Goal: Navigation & Orientation: Find specific page/section

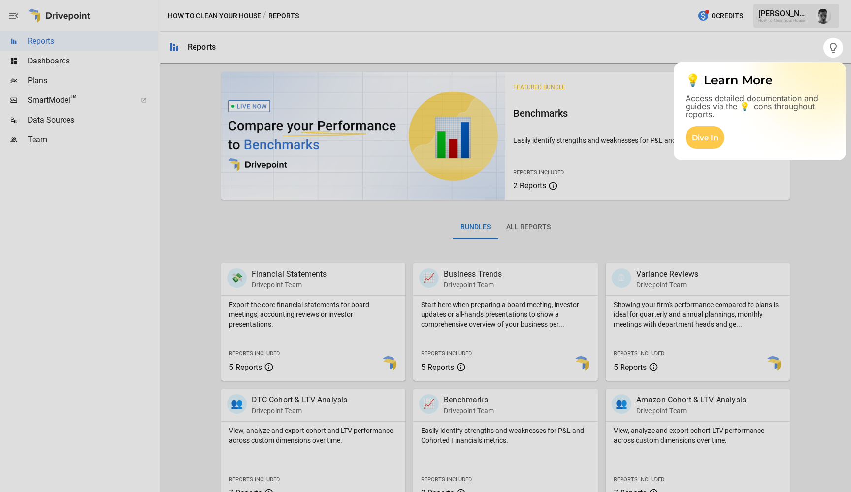
click at [733, 179] on div at bounding box center [425, 275] width 851 height 435
click at [830, 45] on icon "button" at bounding box center [832, 48] width 7 height 10
click at [711, 137] on div "Dive In" at bounding box center [704, 137] width 39 height 22
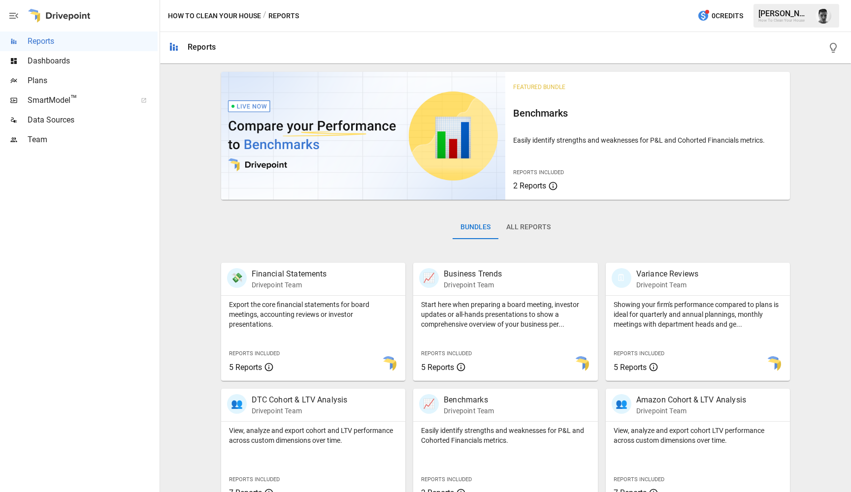
click at [538, 230] on button "All Reports" at bounding box center [528, 228] width 60 height 24
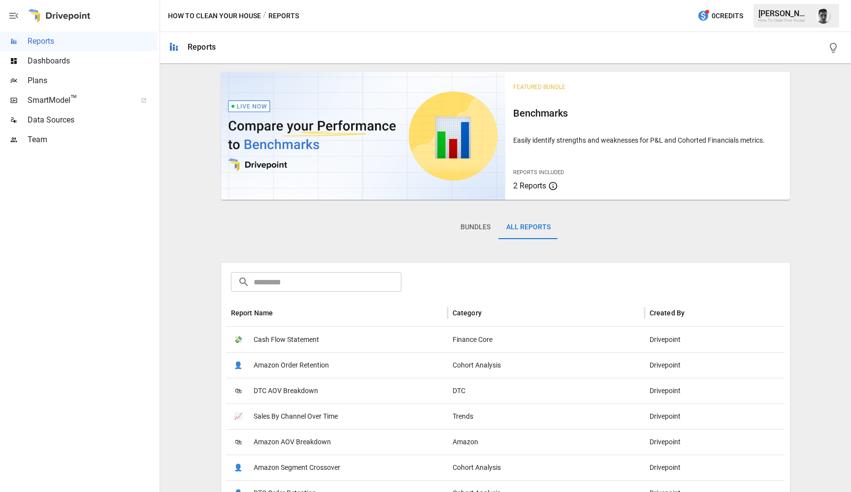
click at [472, 227] on button "Bundles" at bounding box center [475, 228] width 46 height 24
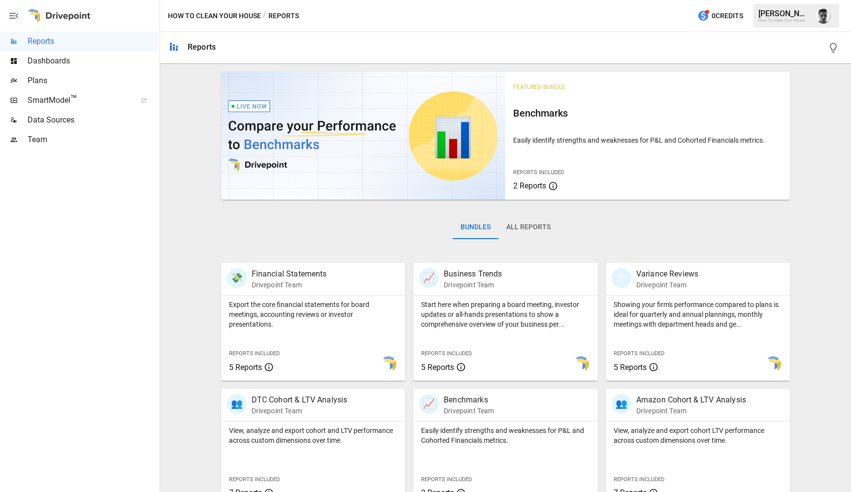
click at [614, 232] on div "Bundles All Reports" at bounding box center [505, 235] width 569 height 55
click at [542, 230] on button "All Reports" at bounding box center [528, 228] width 60 height 24
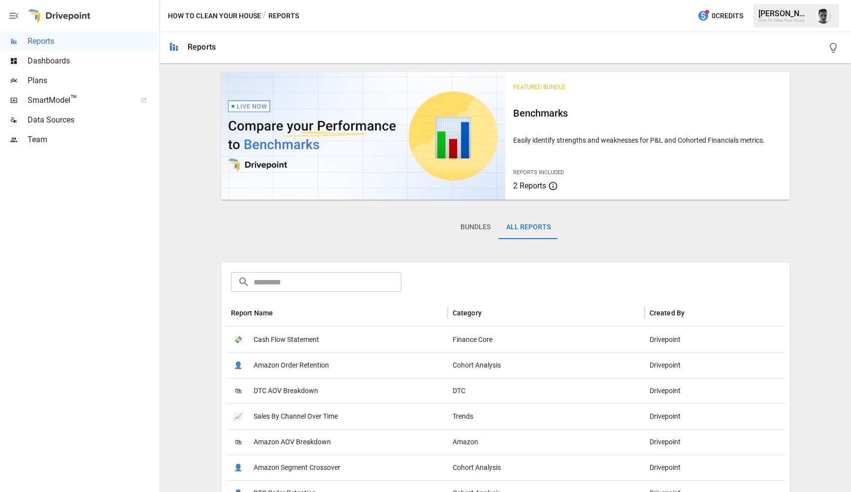
scroll to position [0, 0]
click at [465, 233] on button "Bundles" at bounding box center [475, 228] width 46 height 24
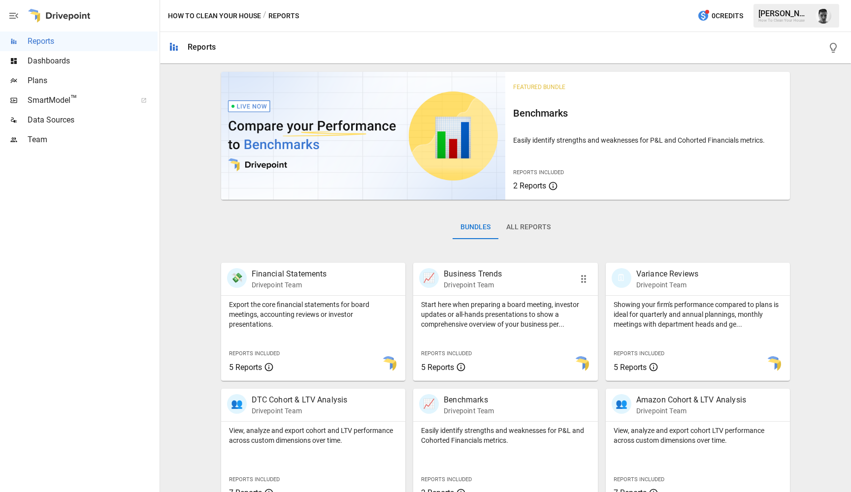
scroll to position [0, 0]
click at [67, 60] on span "Dashboards" at bounding box center [93, 61] width 130 height 12
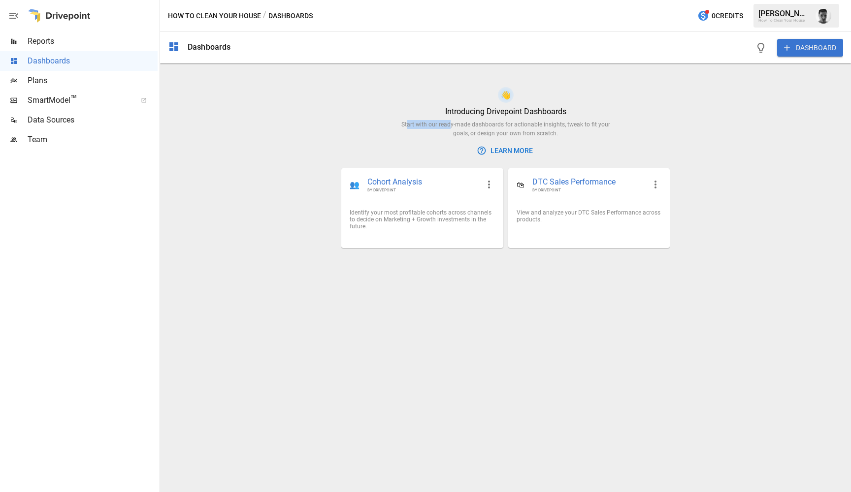
drag, startPoint x: 400, startPoint y: 123, endPoint x: 444, endPoint y: 123, distance: 44.3
click at [444, 123] on div "Start with our ready-made dashboards for actionable insights, tweak to fit your…" at bounding box center [505, 129] width 224 height 18
drag, startPoint x: 459, startPoint y: 121, endPoint x: 517, endPoint y: 121, distance: 58.6
click at [517, 121] on div "Start with our ready-made dashboards for actionable insights, tweak to fit your…" at bounding box center [505, 129] width 224 height 18
click at [537, 119] on div "👋 Introducing Drivepoint Dashboards Start with our ready-made dashboards for ac…" at bounding box center [505, 123] width 224 height 73
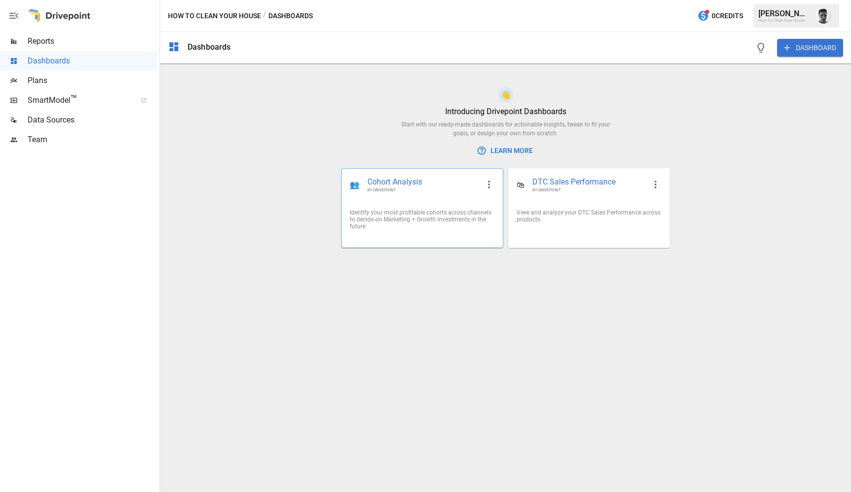
click at [411, 181] on span "Cohort Analysis" at bounding box center [422, 182] width 111 height 11
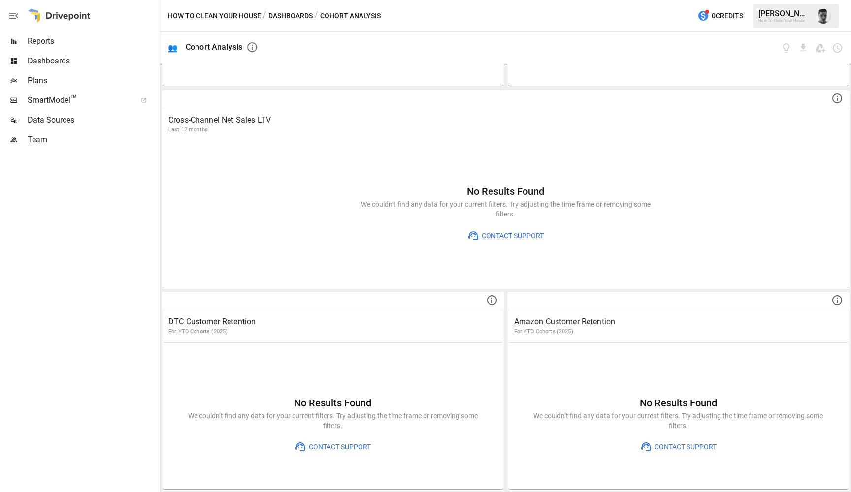
scroll to position [379, 0]
click at [15, 16] on icon "button" at bounding box center [14, 16] width 12 height 12
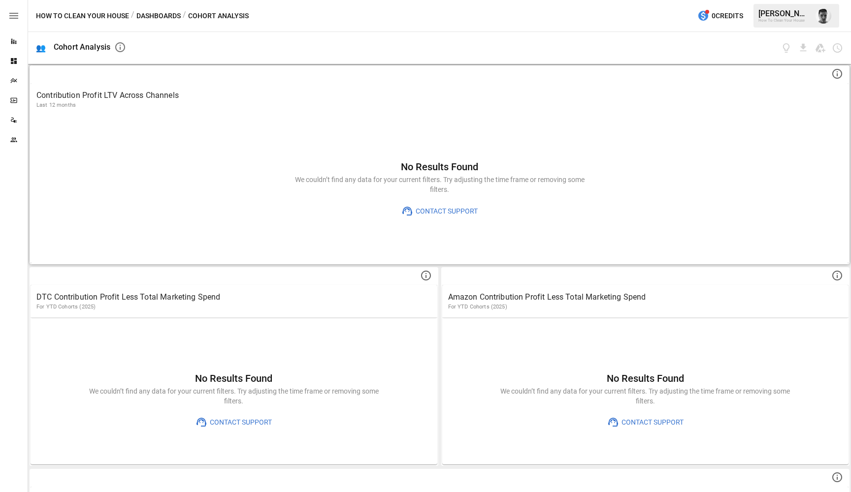
scroll to position [0, 0]
click at [366, 97] on p "Contribution Profit LTV Across Channels" at bounding box center [439, 96] width 806 height 12
click at [12, 61] on icon "Dashboards" at bounding box center [14, 61] width 6 height 6
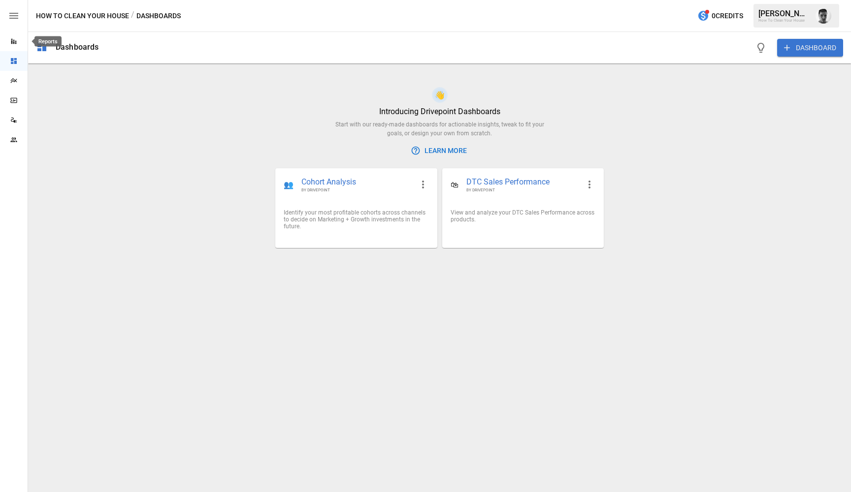
click at [14, 44] on icon "Reports" at bounding box center [13, 41] width 5 height 5
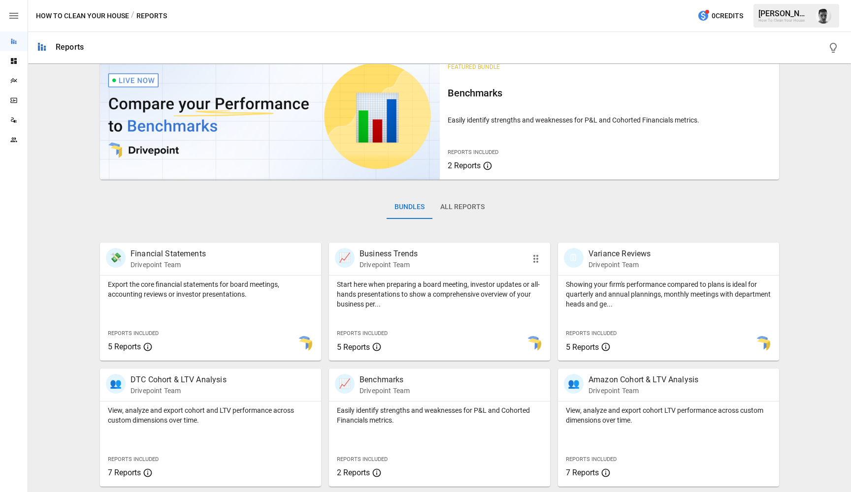
scroll to position [38, 0]
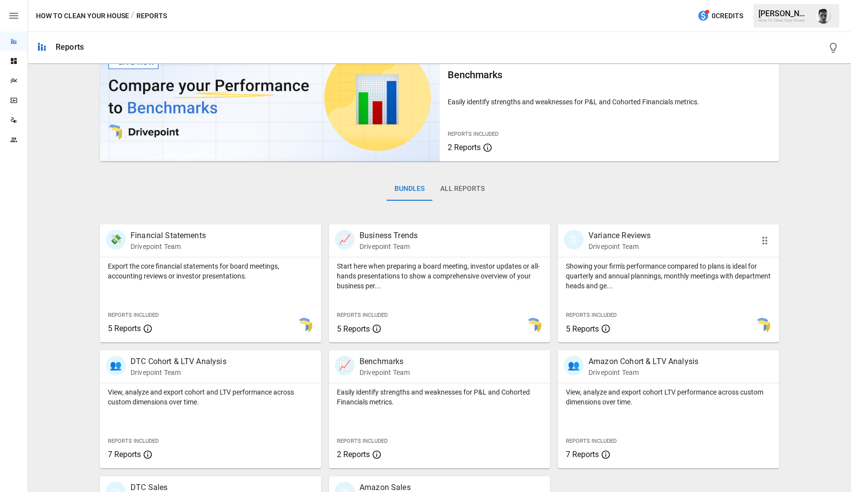
click at [624, 243] on p "Drivepoint Team" at bounding box center [619, 247] width 62 height 10
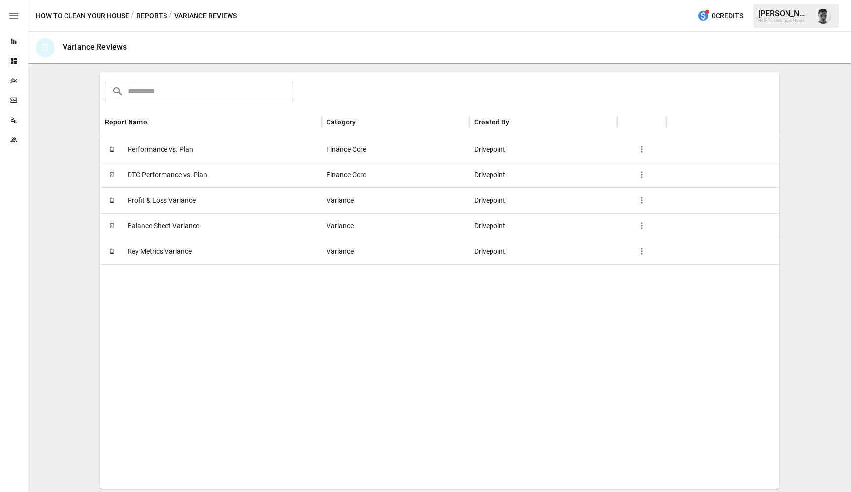
scroll to position [140, 0]
click at [211, 253] on div "🗓 Key Metrics Variance" at bounding box center [210, 252] width 221 height 26
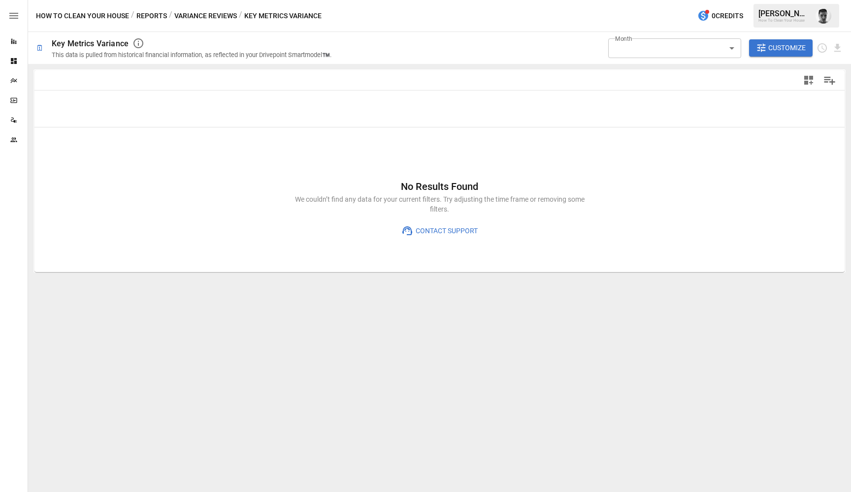
click at [638, 216] on div "No Results Found We couldn’t find any data for your current filters. Try adjust…" at bounding box center [439, 209] width 810 height 126
click at [811, 81] on icon "button" at bounding box center [808, 80] width 9 height 9
click at [811, 81] on div at bounding box center [425, 246] width 851 height 492
click at [838, 77] on button "Manage Columns" at bounding box center [829, 80] width 22 height 22
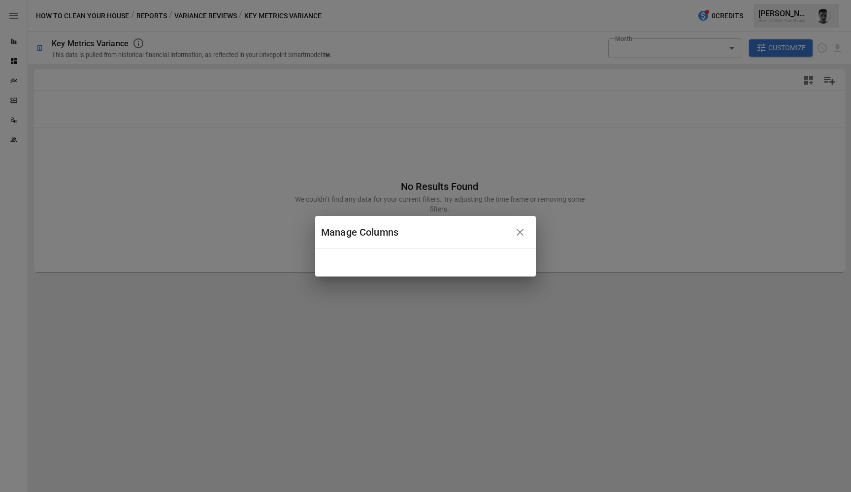
click at [523, 232] on icon "button" at bounding box center [520, 232] width 12 height 12
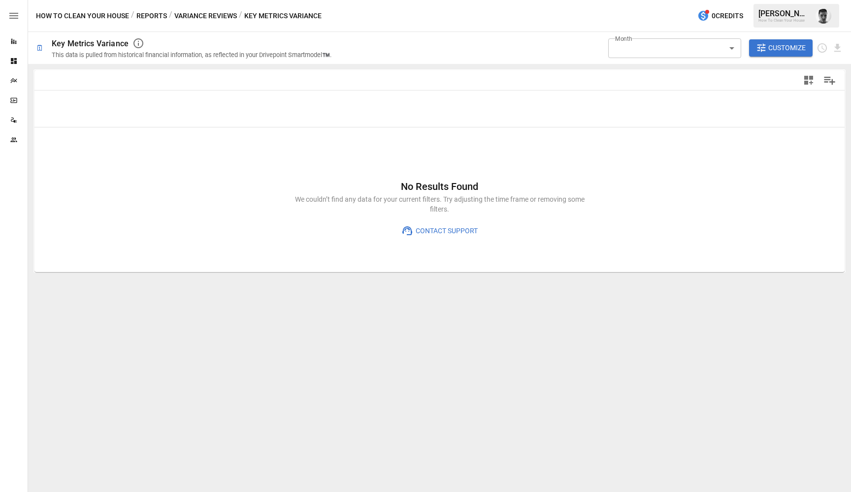
click at [708, 0] on body "**********" at bounding box center [425, 0] width 851 height 0
click at [790, 35] on div at bounding box center [425, 246] width 851 height 492
click at [780, 41] on button "Customize" at bounding box center [781, 48] width 64 height 18
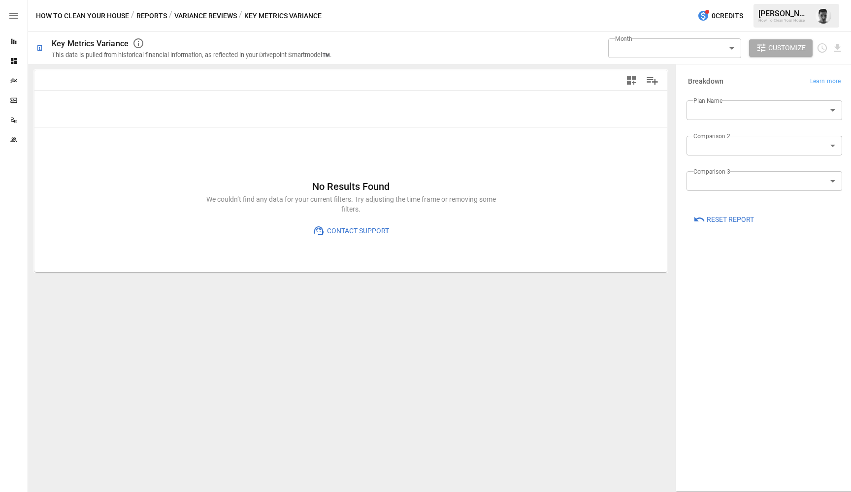
click at [780, 41] on button "Customize" at bounding box center [781, 48] width 64 height 18
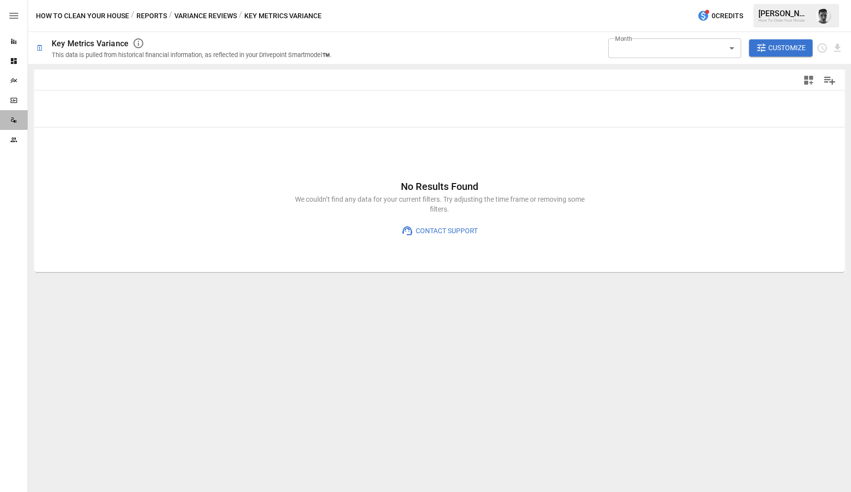
click at [11, 121] on icon "Data Sources" at bounding box center [14, 120] width 8 height 8
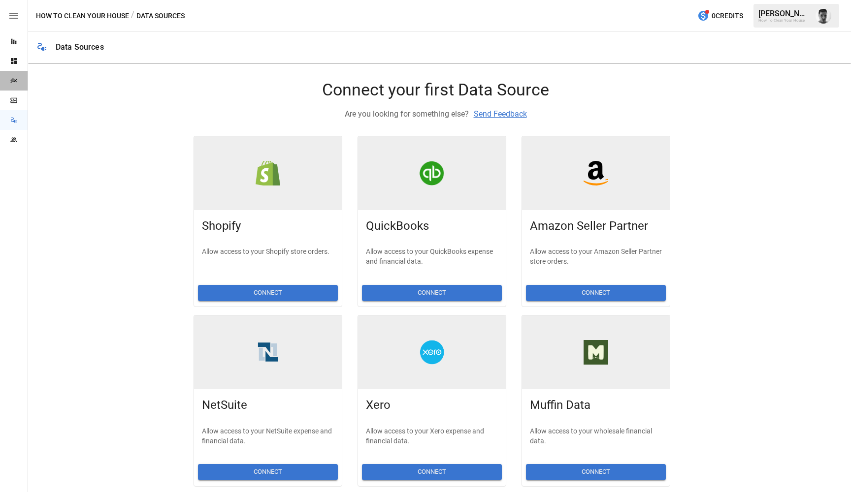
click at [19, 75] on div "Plans" at bounding box center [14, 81] width 28 height 20
